Goal: Task Accomplishment & Management: Manage account settings

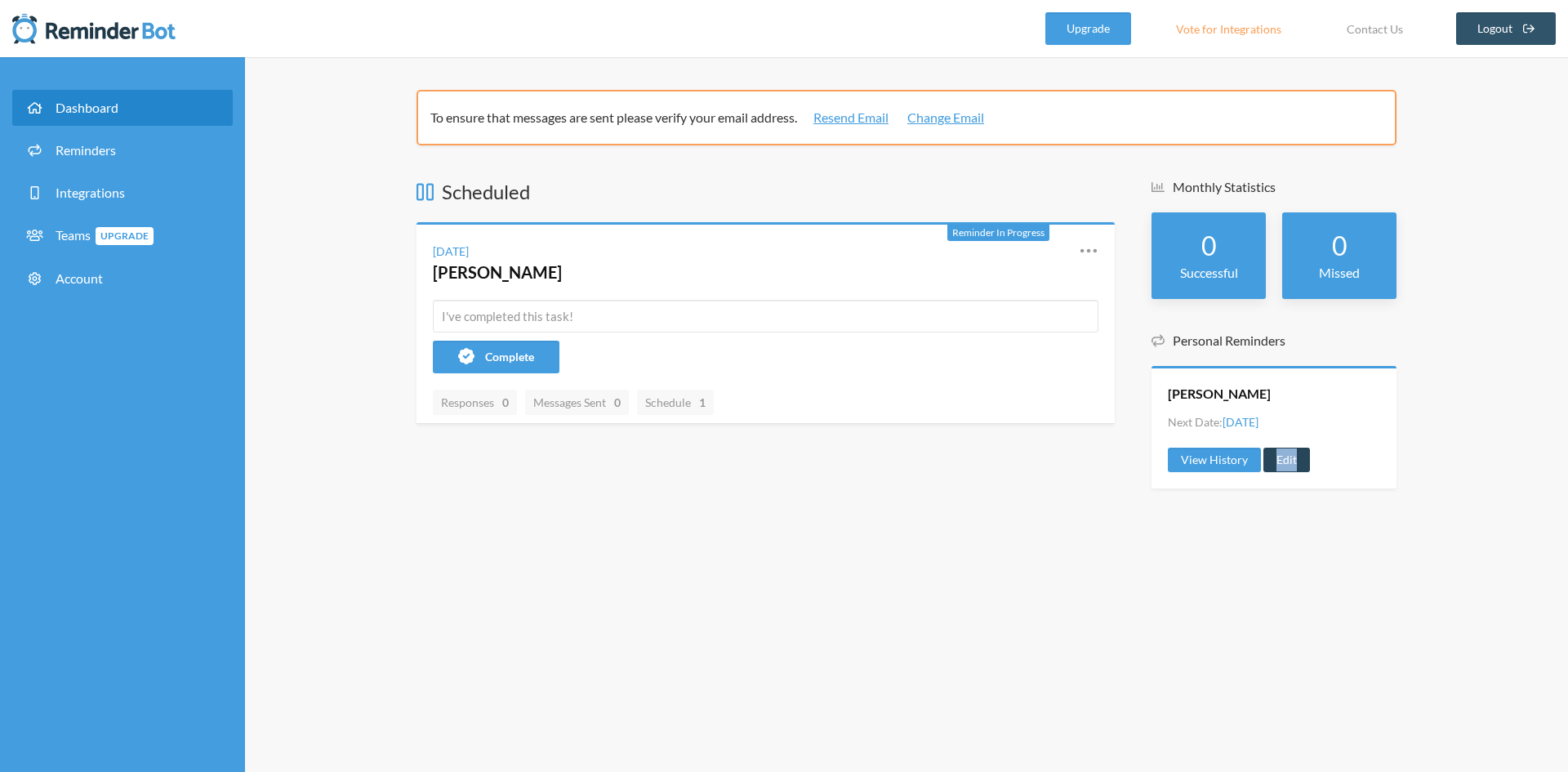
click at [1301, 466] on link "Edit" at bounding box center [1287, 460] width 46 height 25
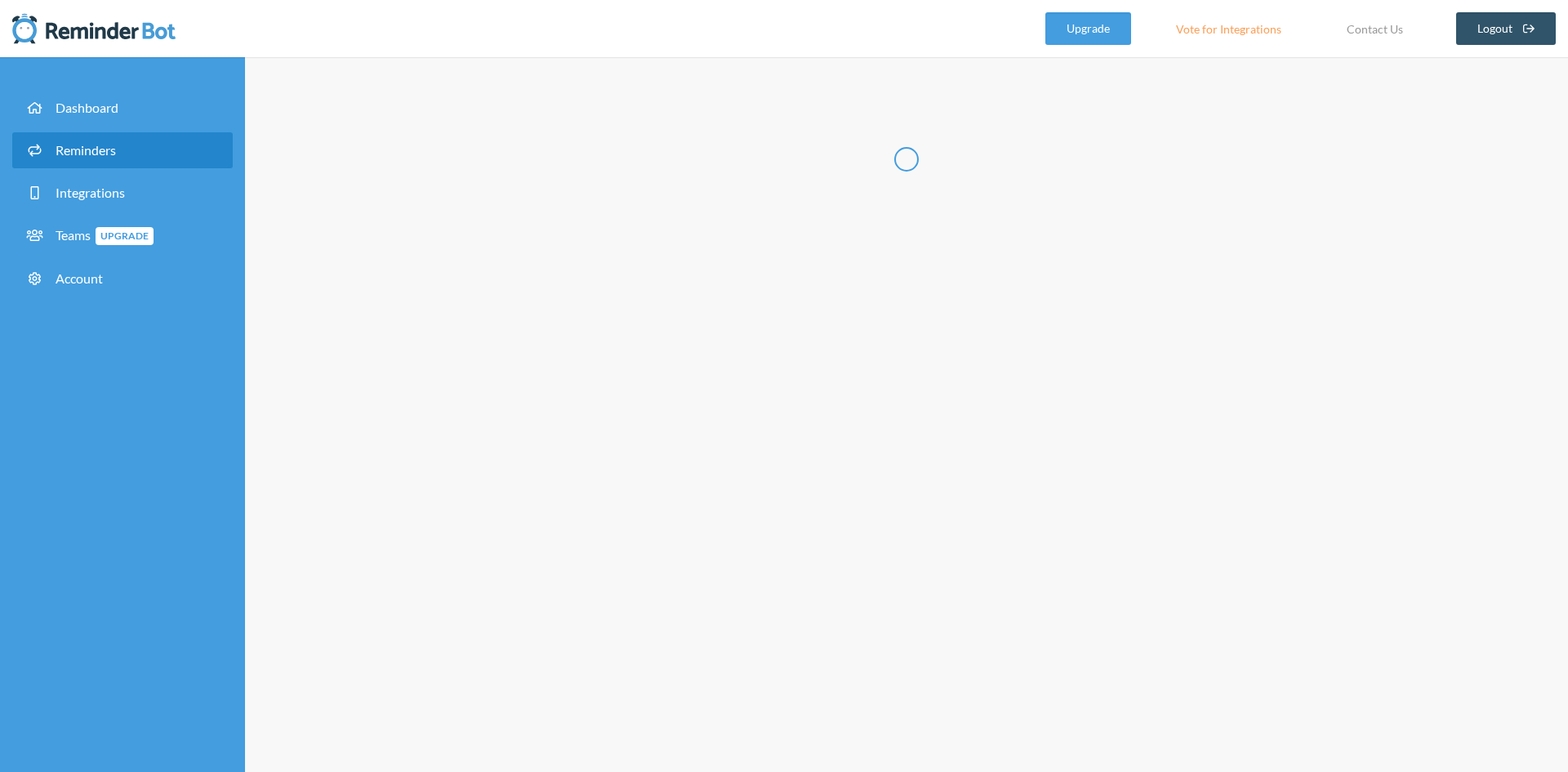
radio input "false"
radio input "true"
radio input "false"
radio input "true"
type input "[PERSON_NAME]"
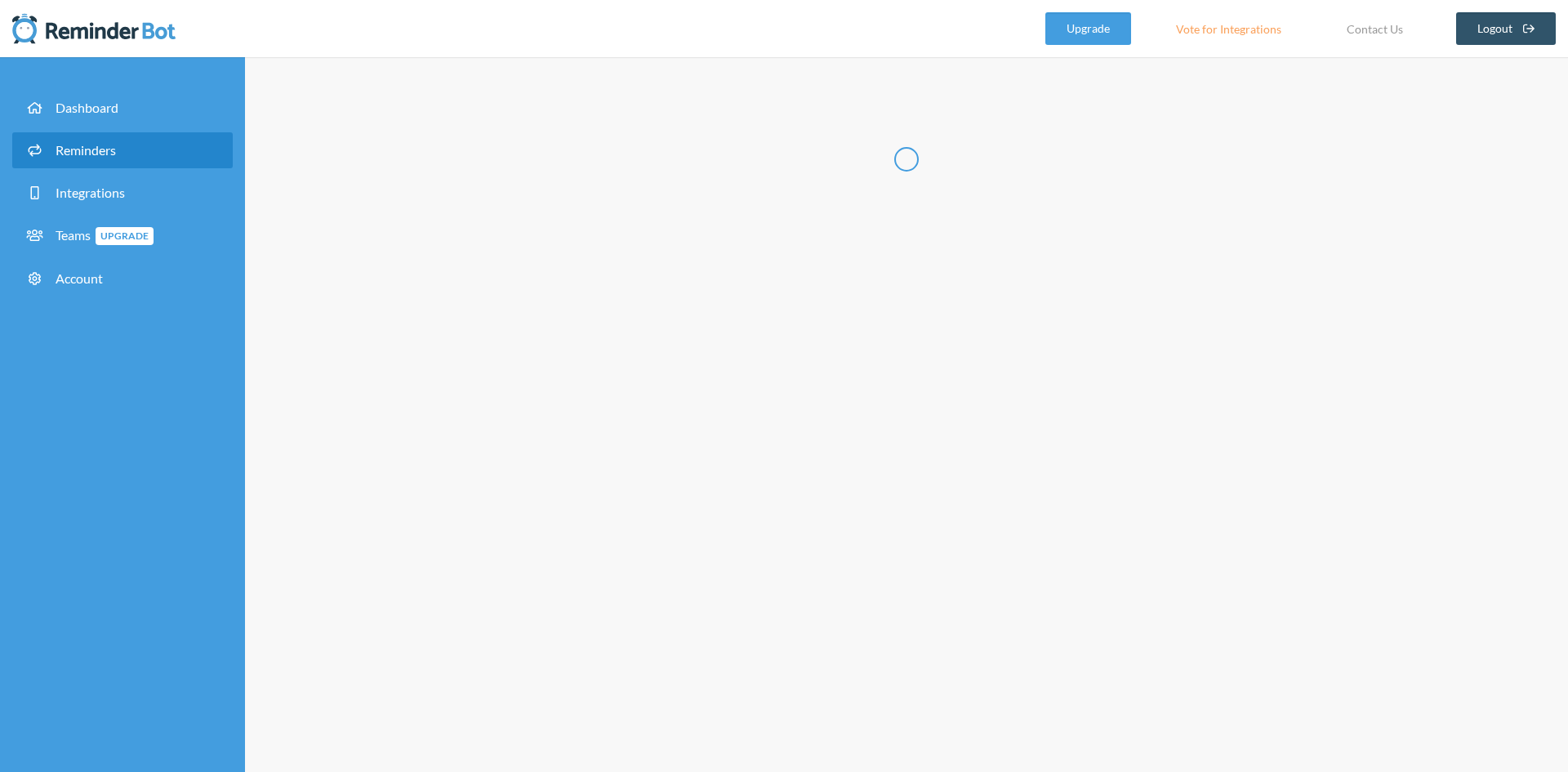
checkbox input "true"
select select "10:30:00"
select select "18:00:00"
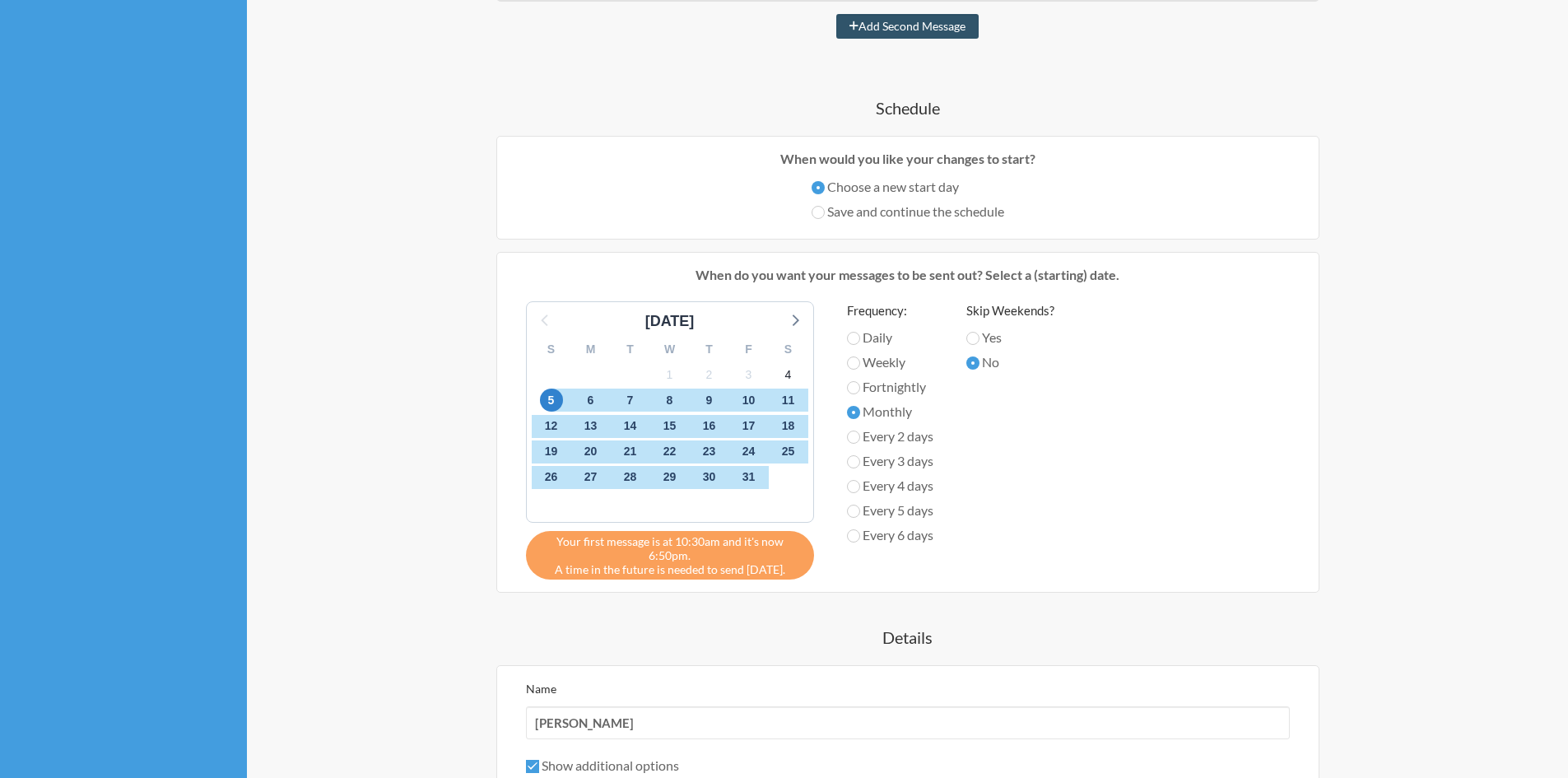
scroll to position [329, 0]
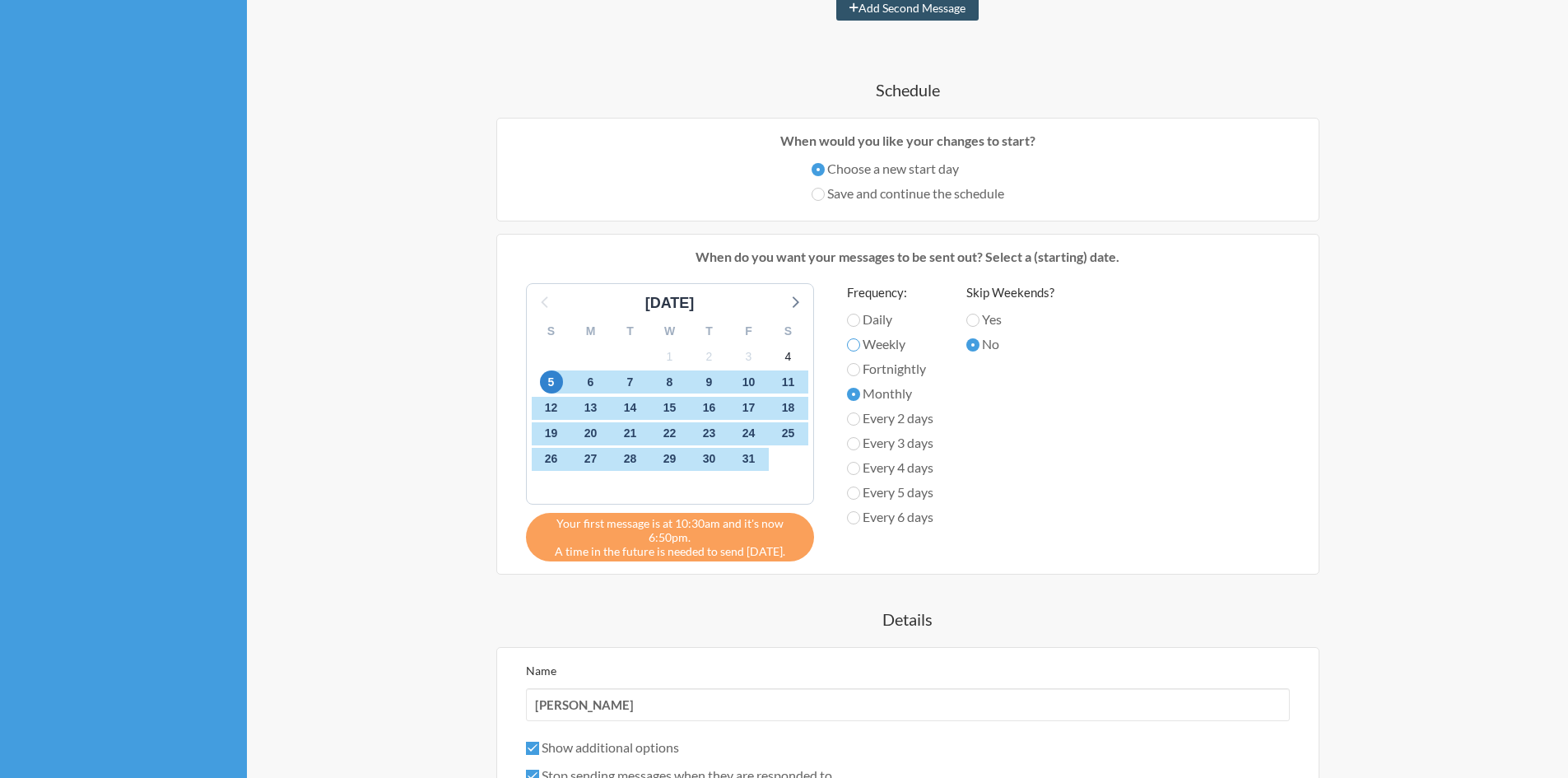
click at [854, 343] on input "Weekly" at bounding box center [854, 345] width 13 height 13
radio input "true"
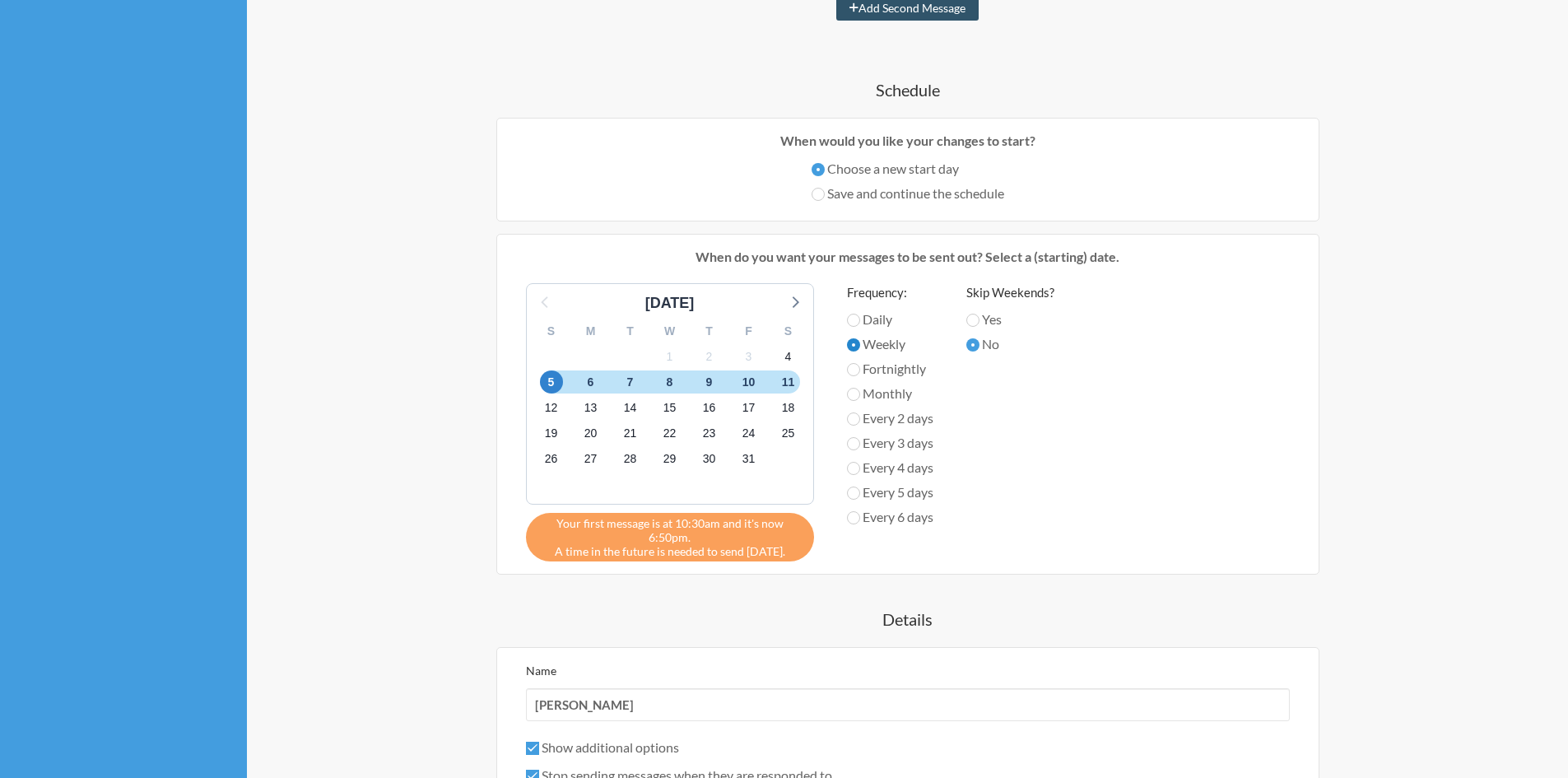
select select "D09JALTC5JB"
click at [986, 321] on label "Yes" at bounding box center [1011, 319] width 88 height 20
click at [979, 321] on input "Yes" at bounding box center [973, 320] width 13 height 13
radio input "true"
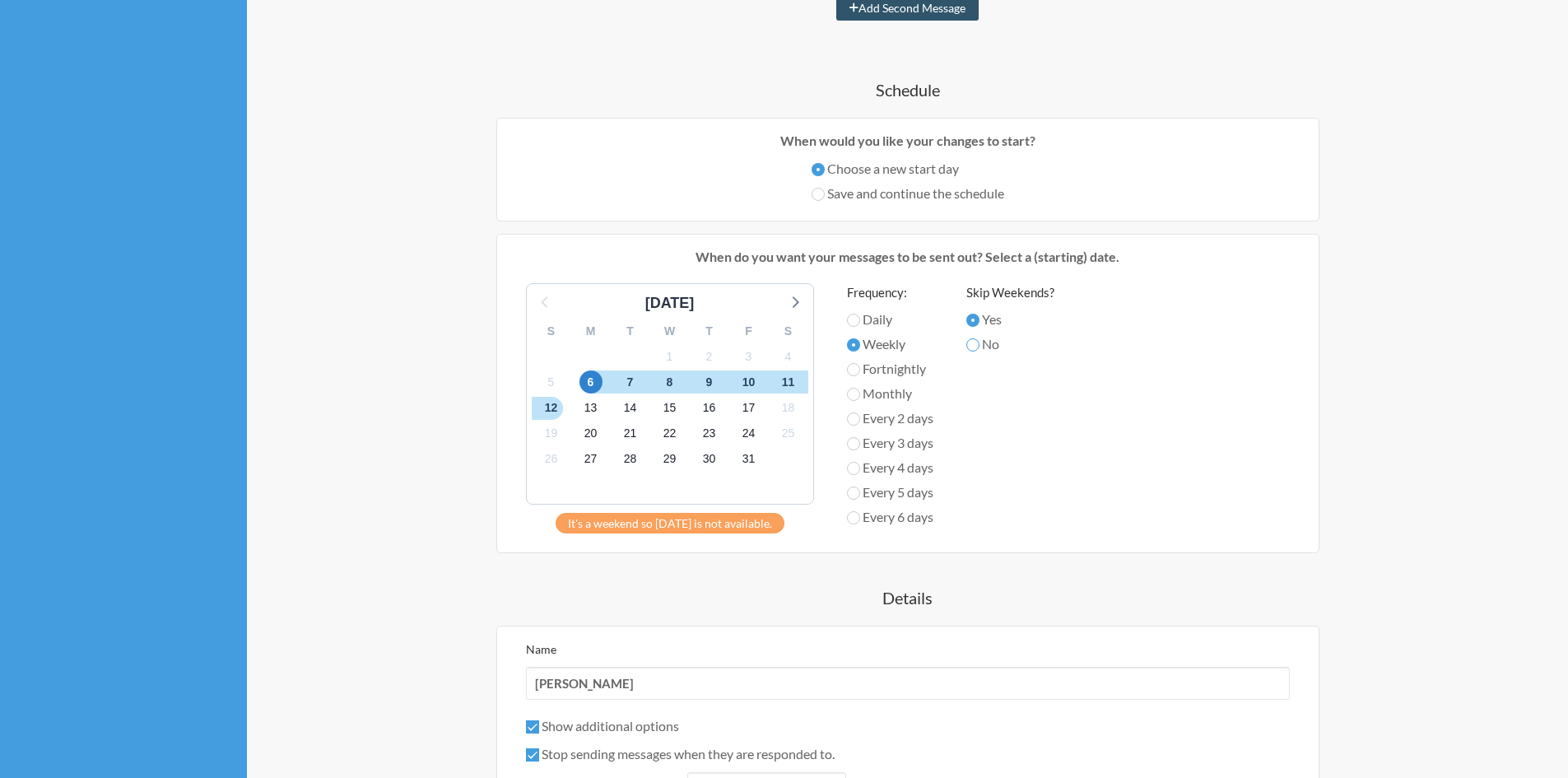
click at [978, 344] on input "No" at bounding box center [973, 345] width 13 height 13
radio input "true"
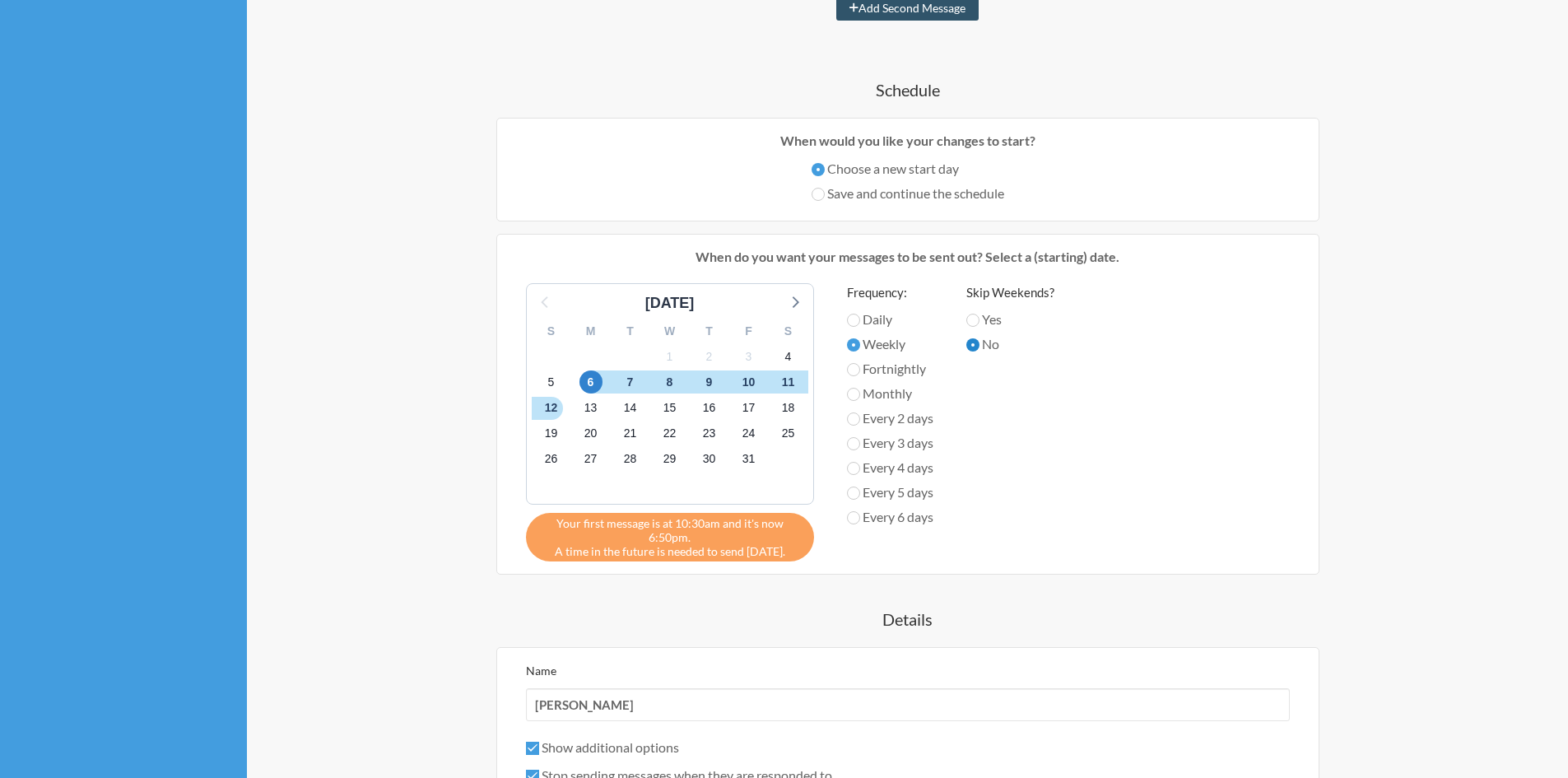
click at [978, 344] on input "No" at bounding box center [973, 345] width 13 height 13
click at [982, 329] on label "Yes" at bounding box center [1011, 319] width 88 height 20
click at [979, 327] on input "Yes" at bounding box center [973, 320] width 13 height 13
radio input "true"
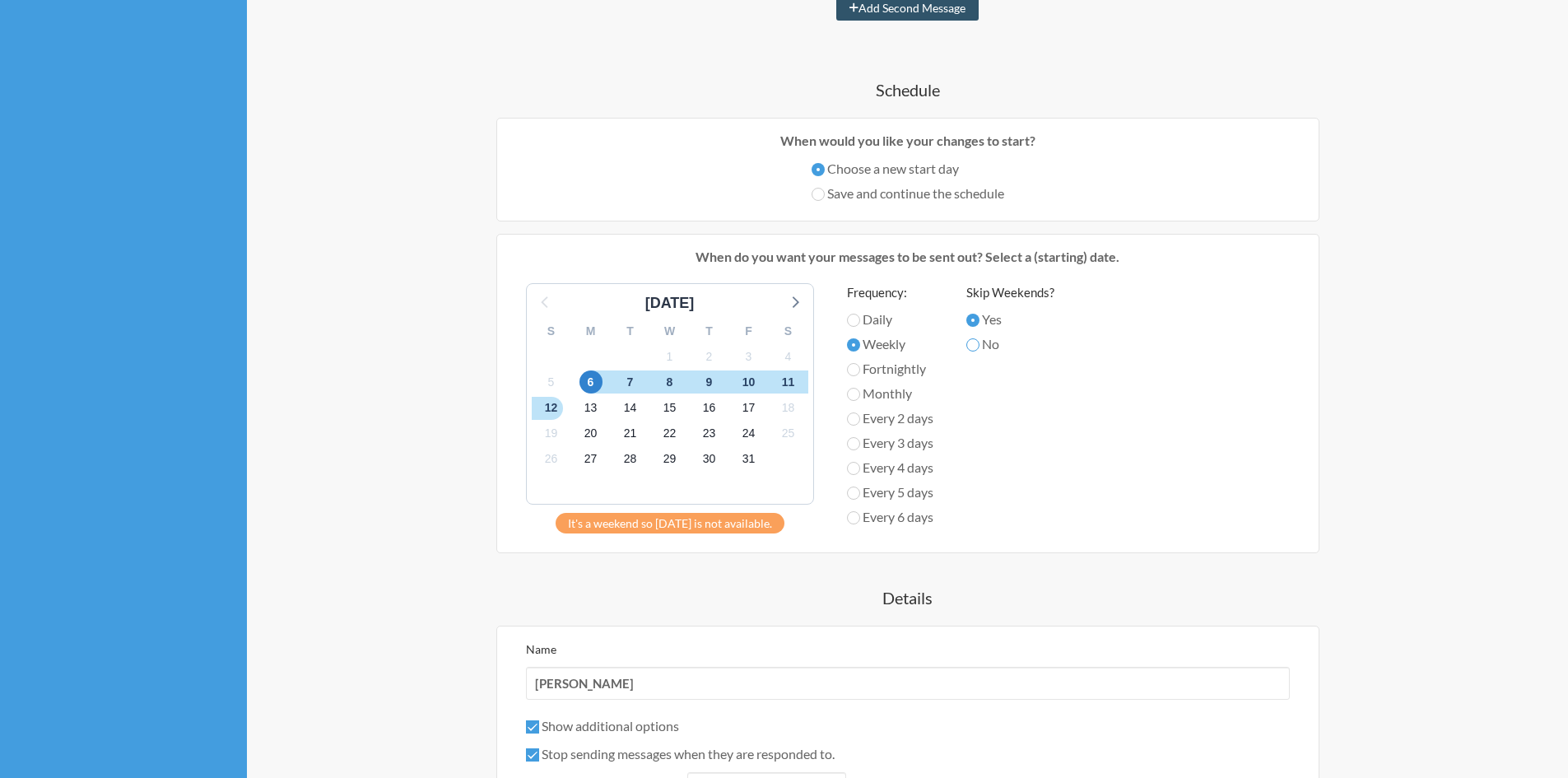
click at [979, 348] on input "No" at bounding box center [973, 345] width 13 height 13
radio input "true"
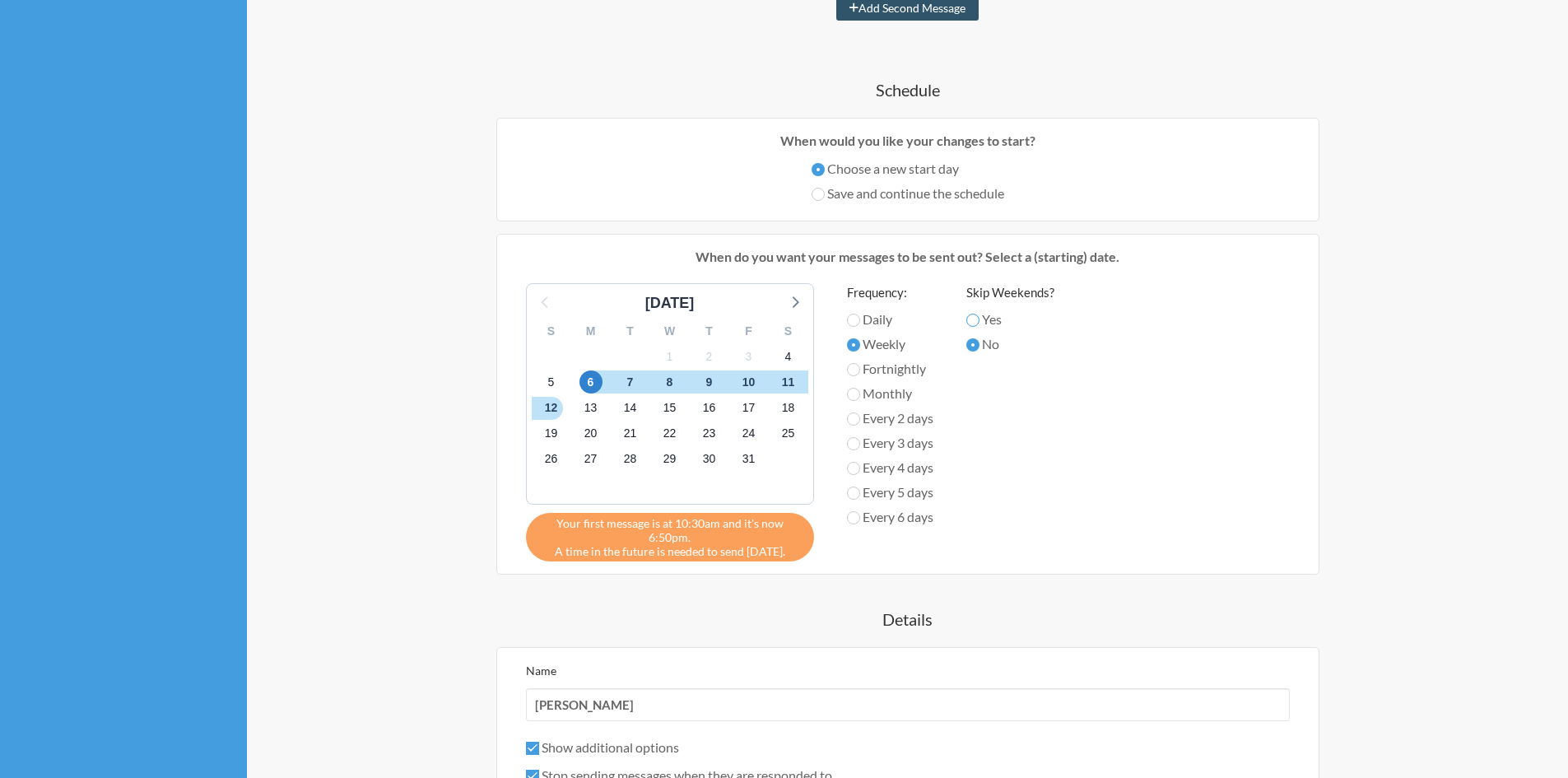
click at [977, 319] on input "Yes" at bounding box center [973, 320] width 13 height 13
radio input "true"
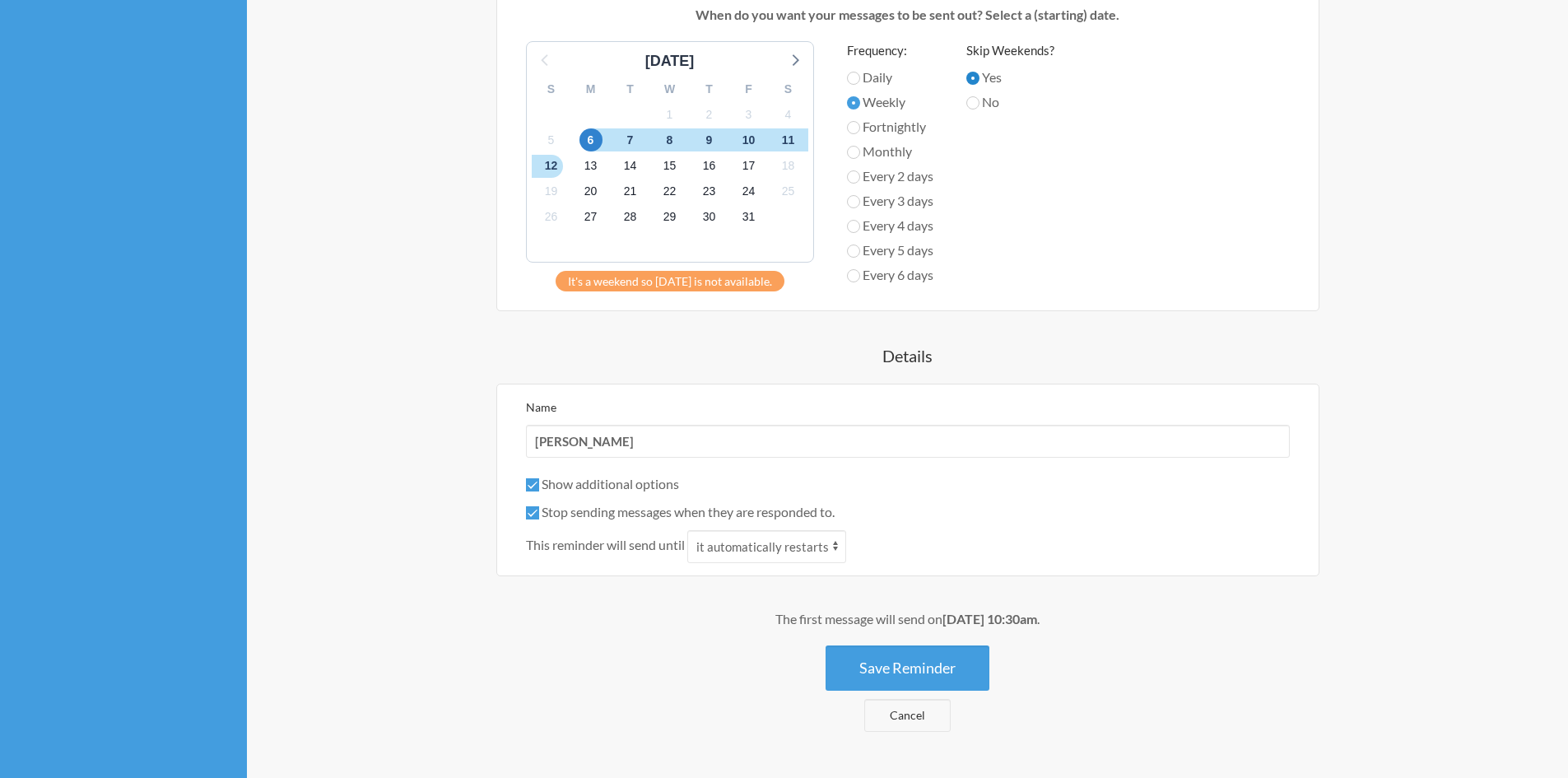
scroll to position [576, 0]
